Goal: Task Accomplishment & Management: Use online tool/utility

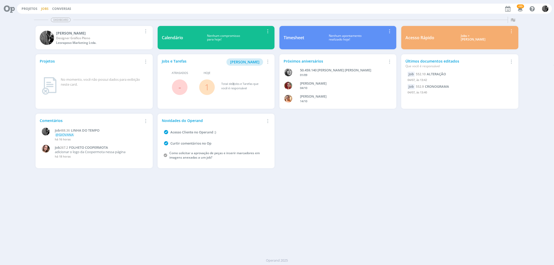
click at [47, 9] on link "Jobs" at bounding box center [45, 8] width 8 height 4
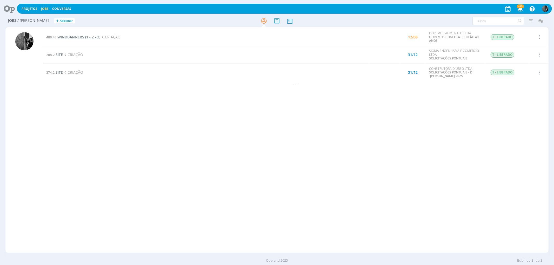
click at [65, 35] on span "WINDBANNERS (1 - 2 - 3)" at bounding box center [78, 37] width 43 height 5
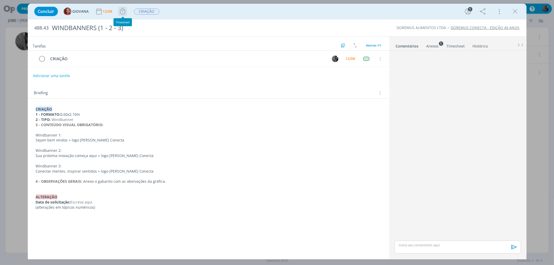
click at [123, 12] on icon "dialog" at bounding box center [123, 12] width 8 height 8
click at [136, 22] on span "Iniciar" at bounding box center [140, 23] width 11 height 4
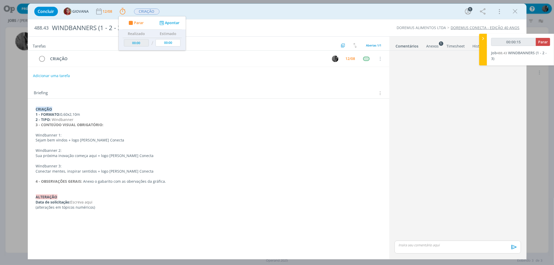
click at [433, 47] on div "Anexos 1" at bounding box center [432, 46] width 12 height 5
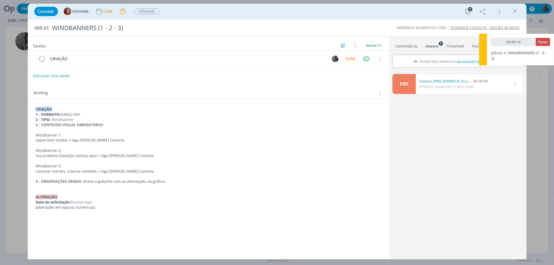
click at [398, 82] on link "PDF" at bounding box center [403, 84] width 23 height 20
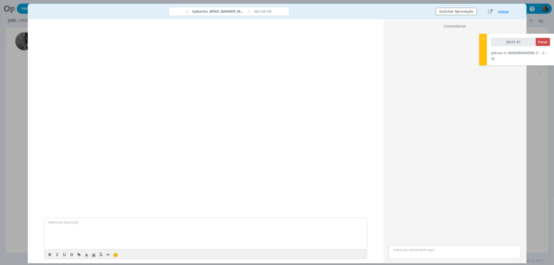
drag, startPoint x: 504, startPoint y: 12, endPoint x: 381, endPoint y: 33, distance: 124.7
click at [504, 12] on button "Voltar" at bounding box center [503, 12] width 11 height 4
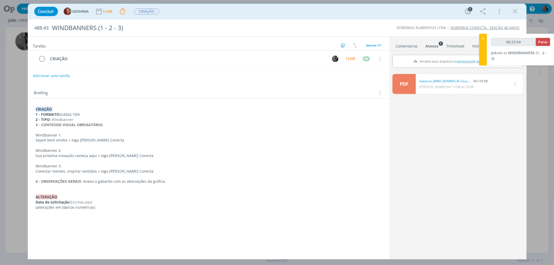
click at [224, 260] on div "Concluir GIOVANA 12/08 Parar Apontar Data * [DATE] Horas * 00:00 Tarefa Selecio…" at bounding box center [277, 132] width 554 height 265
click at [514, 11] on icon "dialog" at bounding box center [515, 12] width 8 height 8
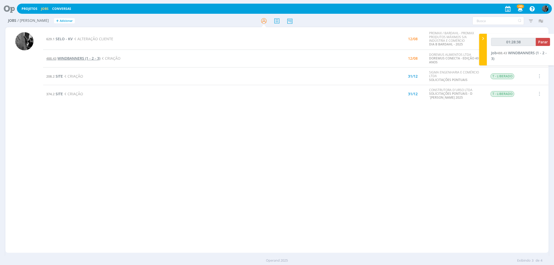
click at [75, 58] on span "WINDBANNERS (1 - 2 - 3)" at bounding box center [78, 58] width 43 height 5
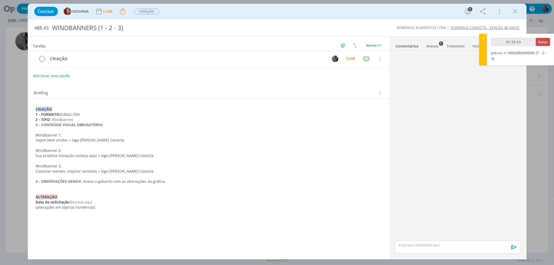
click at [227, 264] on div "Concluir GIOVANA 12/08 Parar Apontar Data * [DATE] Horas * 00:00 Tarefa Selecio…" at bounding box center [277, 132] width 554 height 265
drag, startPoint x: 35, startPoint y: 155, endPoint x: 95, endPoint y: 157, distance: 59.5
click at [95, 157] on div "CRIAÇÃO 1 - FORMATO: 0,60x2,10m 2 - TIPO: Windbanner 3 - CONTEÚDO VISUAL OBRIGA…" at bounding box center [208, 158] width 353 height 107
copy p "Sua próxima inovação começa aqu"
click at [95, 155] on p "Sua próxima inovação começa aqui + logo [PERSON_NAME] Conecta" at bounding box center [208, 155] width 345 height 5
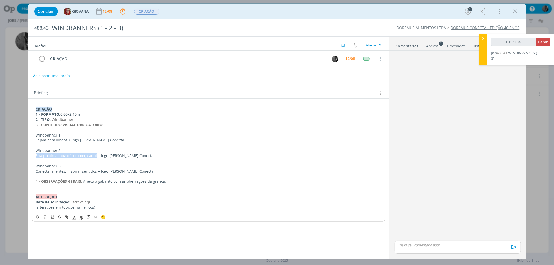
drag, startPoint x: 95, startPoint y: 155, endPoint x: 33, endPoint y: 154, distance: 62.3
click at [33, 154] on div "CRIAÇÃO 1 - FORMATO: 0,60x2,10m 2 - TIPO: Windbanner 3 - CONTEÚDO VISUAL OBRIGA…" at bounding box center [208, 158] width 353 height 107
copy p "Sua próxima inovação começa aqui"
click at [513, 13] on icon "dialog" at bounding box center [515, 12] width 8 height 8
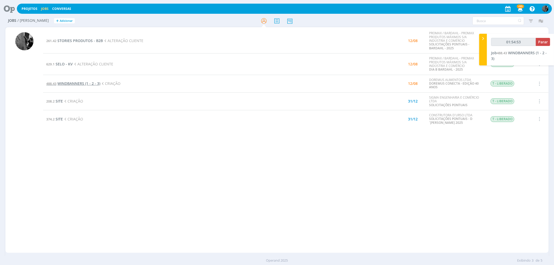
click at [66, 84] on span "WINDBANNERS (1 - 2 - 3)" at bounding box center [78, 83] width 43 height 5
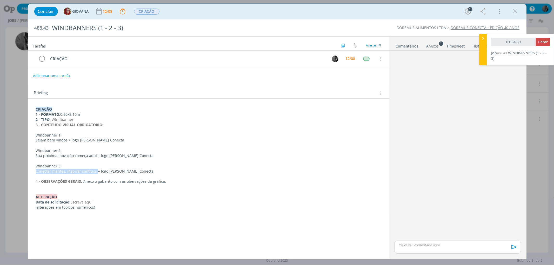
drag, startPoint x: 34, startPoint y: 171, endPoint x: 95, endPoint y: 171, distance: 61.3
click at [95, 171] on div "CRIAÇÃO 1 - FORMATO: 0,60x2,10m 2 - TIPO: Windbanner 3 - CONTEÚDO VISUAL OBRIGA…" at bounding box center [208, 158] width 353 height 107
copy p "Conectar mentes, inspirar sentidos"
type input "02:38:21"
